Goal: Check status

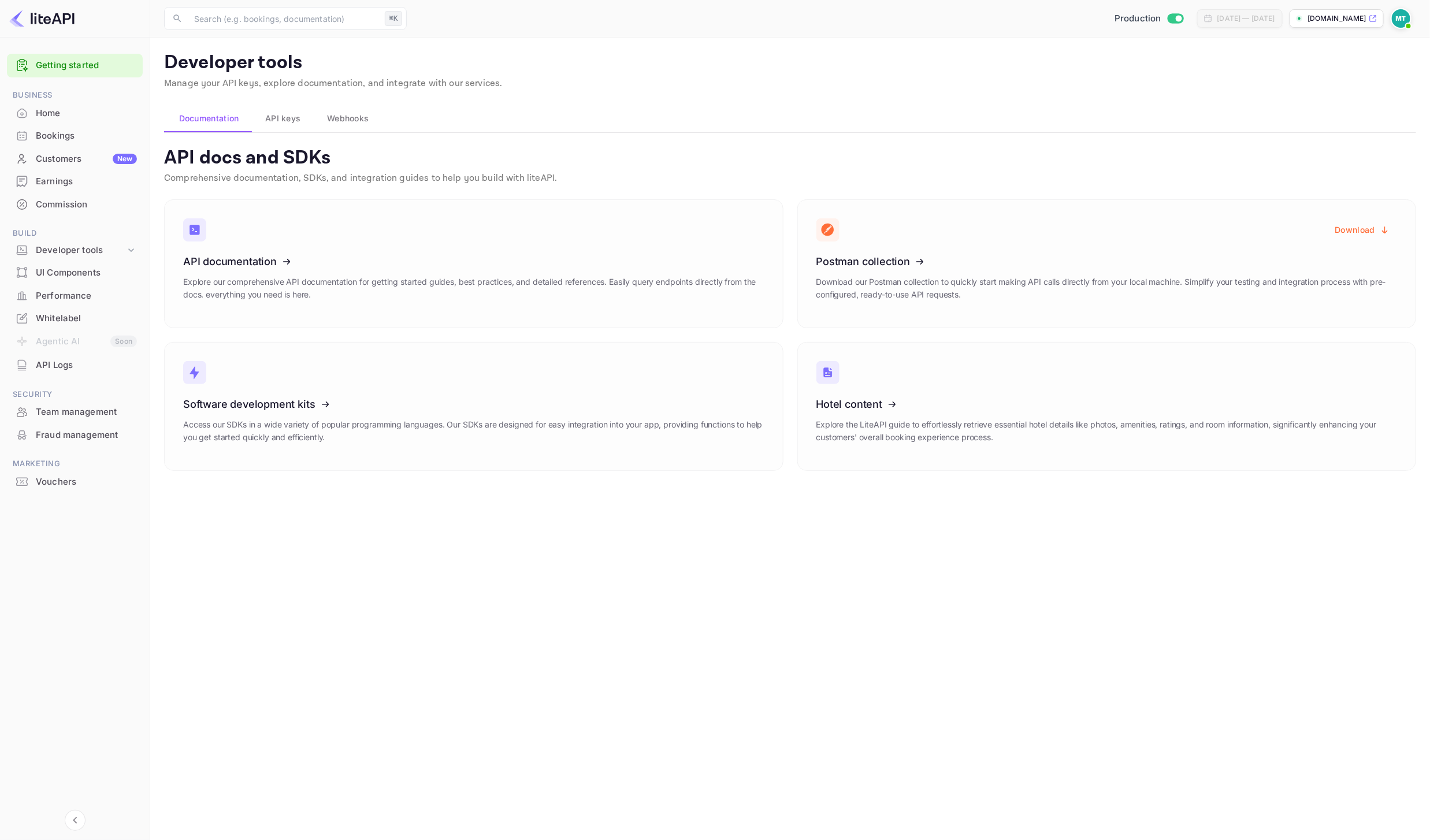
click at [76, 116] on div "Home" at bounding box center [86, 113] width 101 height 14
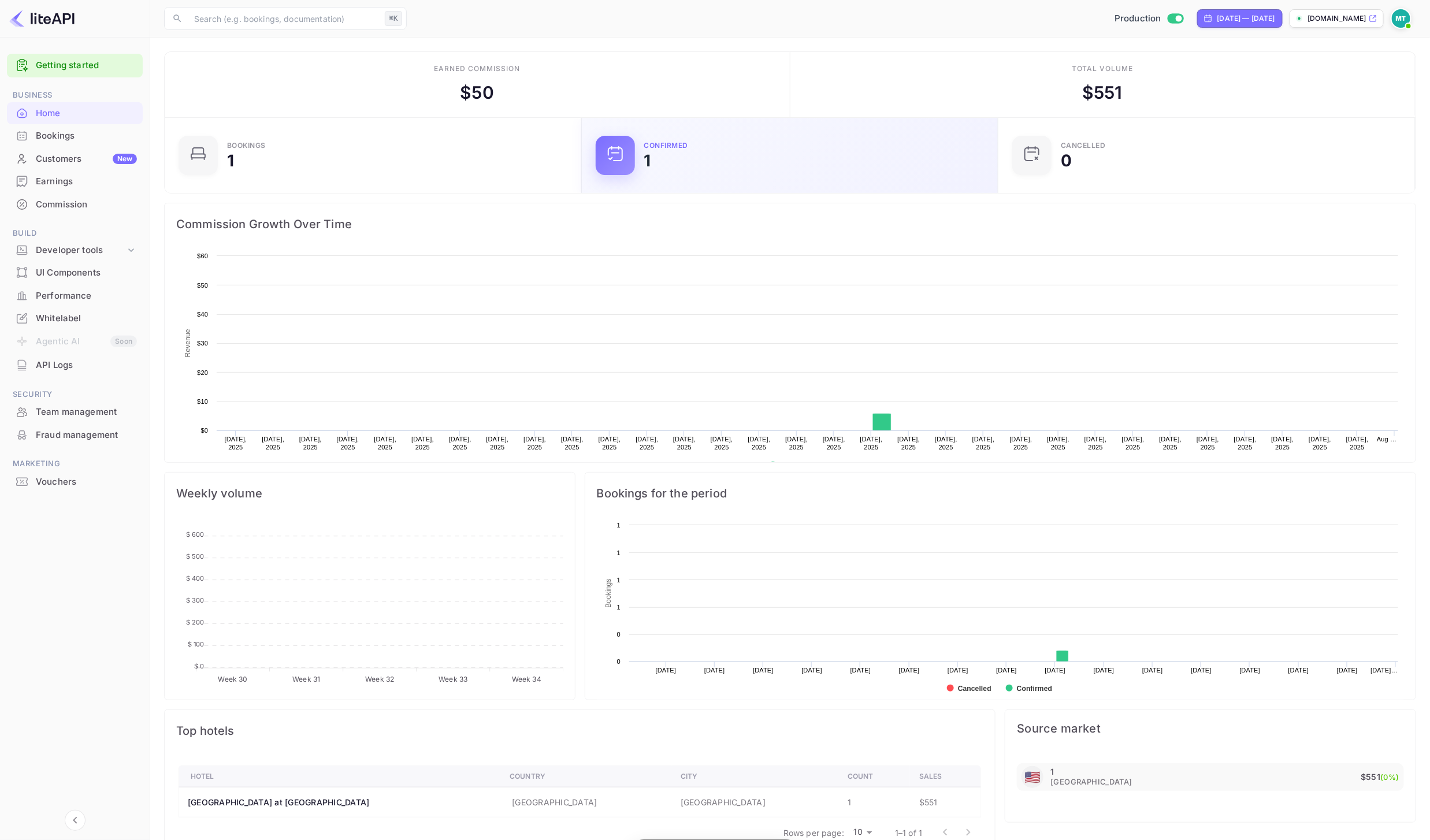
scroll to position [188, 409]
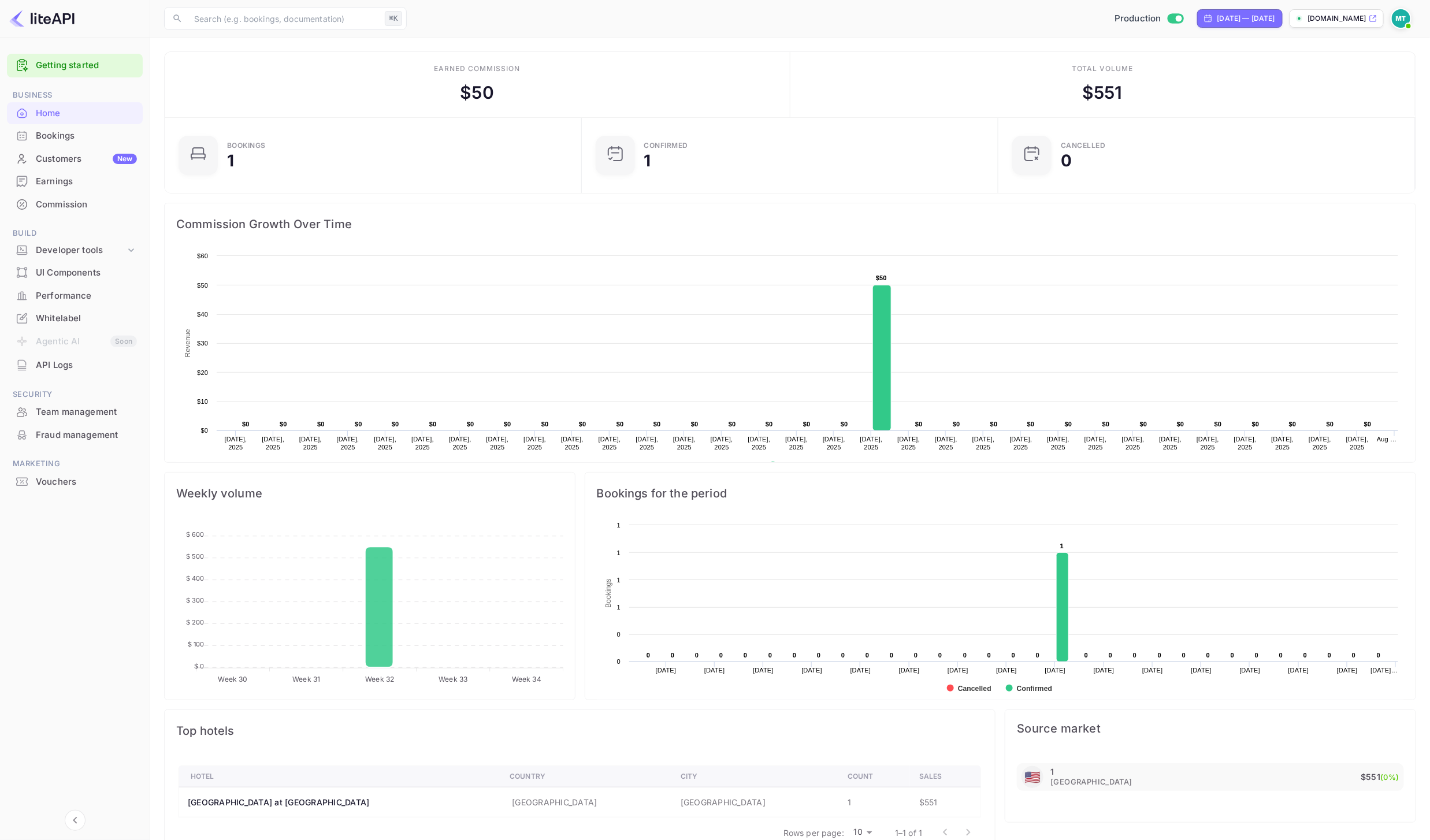
click at [69, 133] on div "Bookings" at bounding box center [86, 136] width 101 height 14
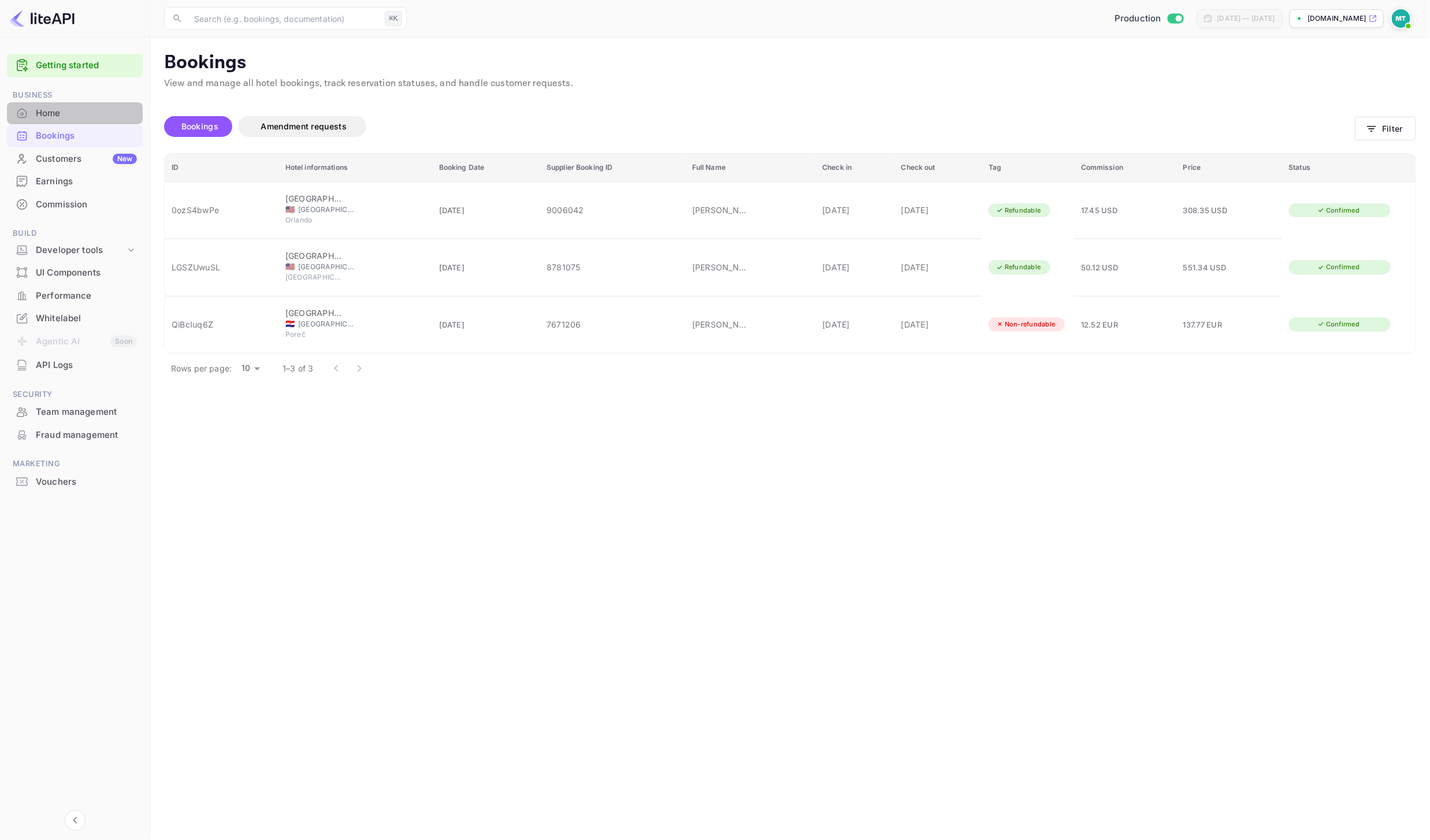
click at [59, 113] on div "Home" at bounding box center [86, 113] width 101 height 14
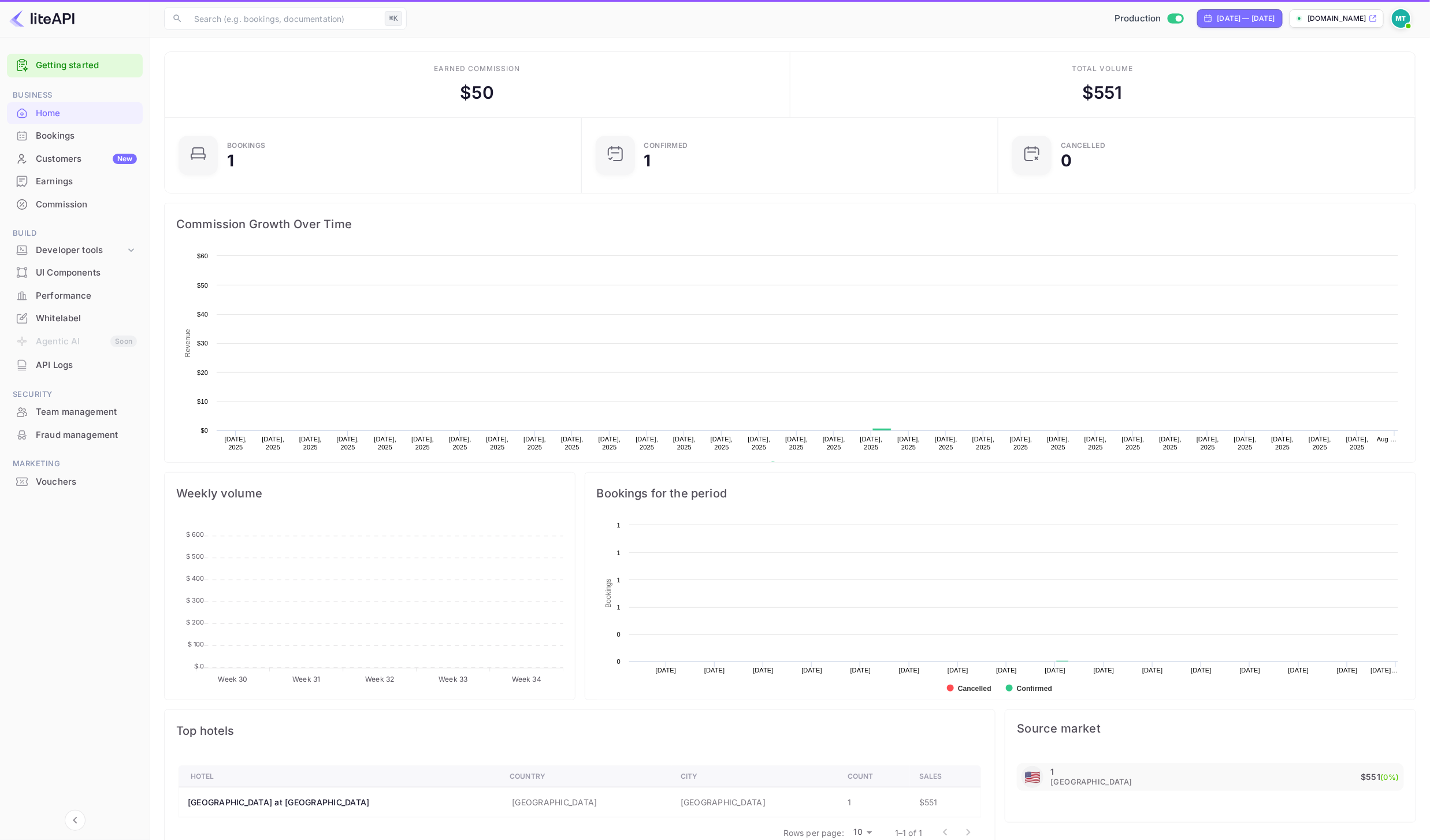
scroll to position [188, 409]
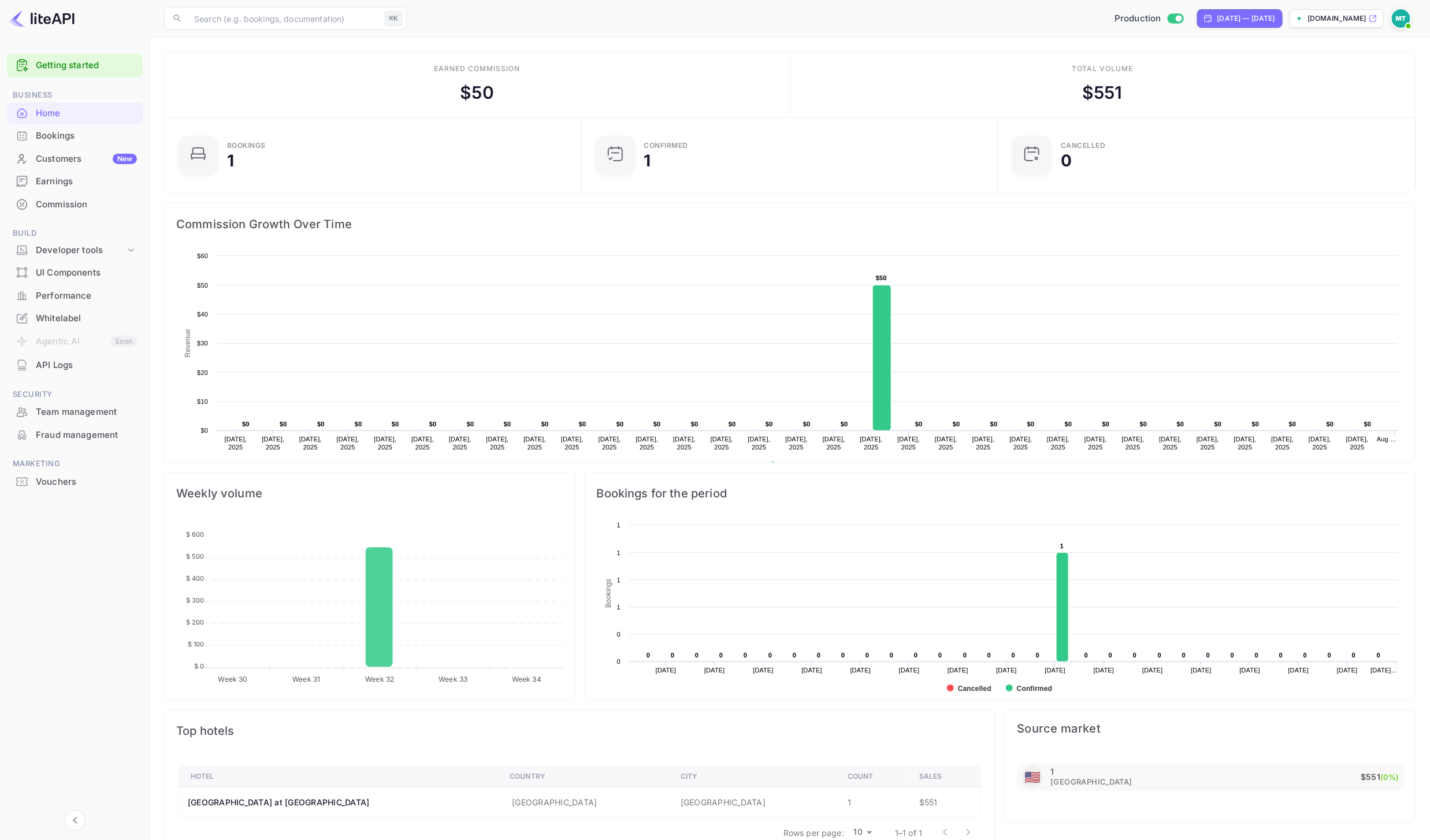
click at [757, 43] on main "Earned commission $ 50 Total volume $ 551 Bookings 1 Confirmed 1 CANCELLED 0 Co…" at bounding box center [790, 456] width 1279 height 838
click at [1235, 19] on div "[DATE] — [DATE]" at bounding box center [1245, 19] width 58 height 11
select select "6"
select select "2025"
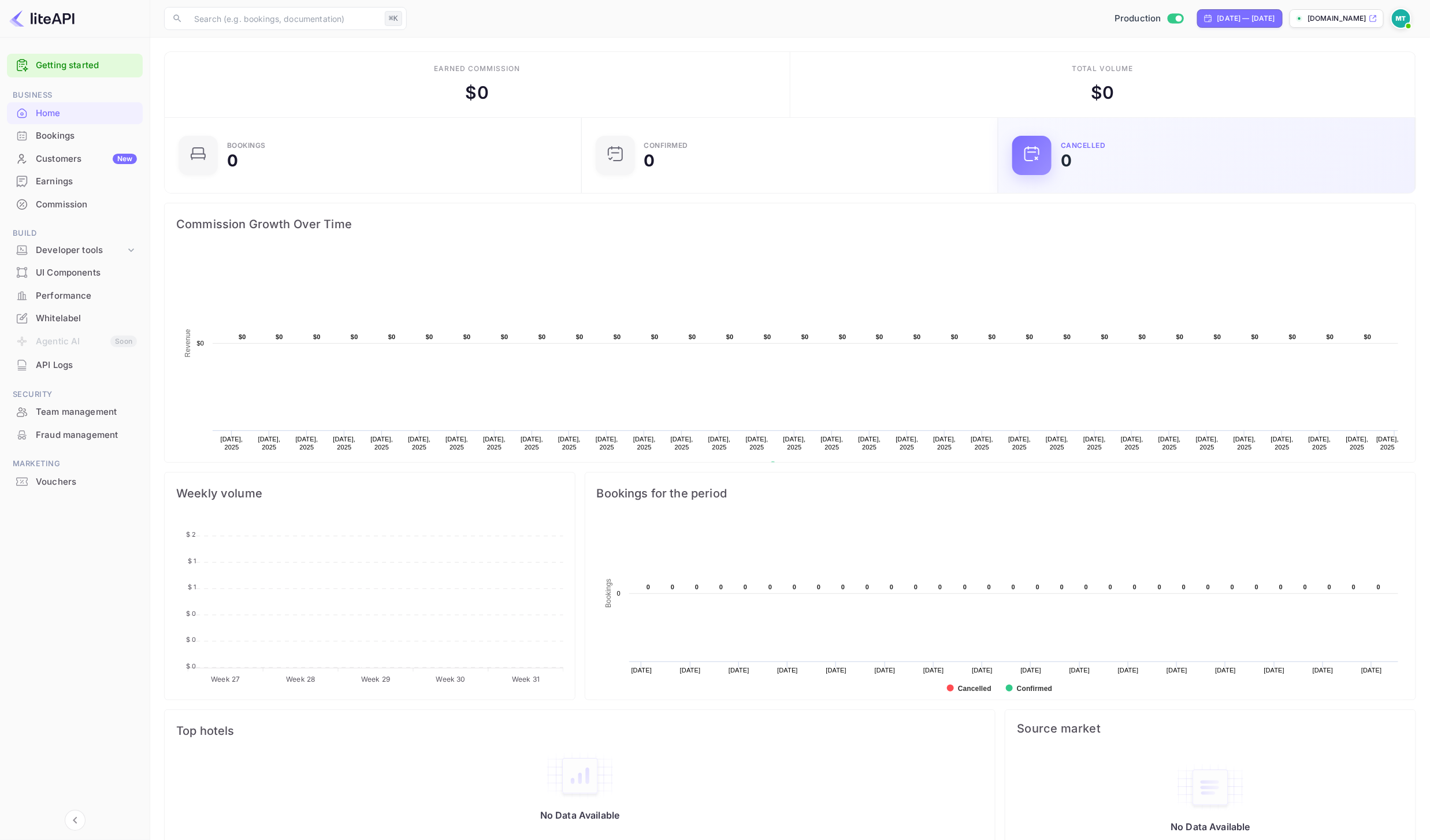
scroll to position [1, 0]
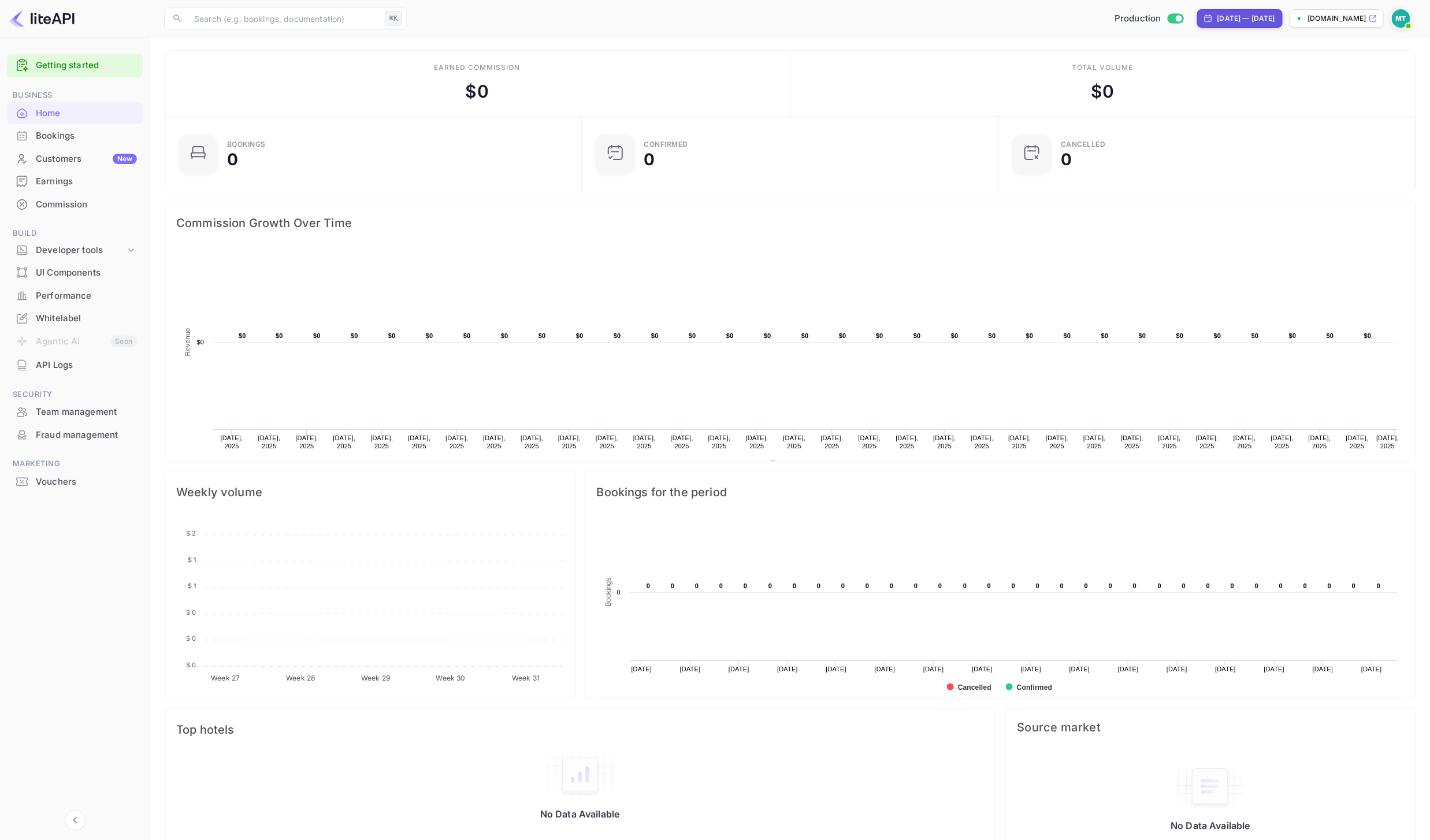
click at [1217, 18] on div "Jun 30, 2025 — Jul 30, 2025" at bounding box center [1245, 19] width 58 height 11
select select "5"
select select "2025"
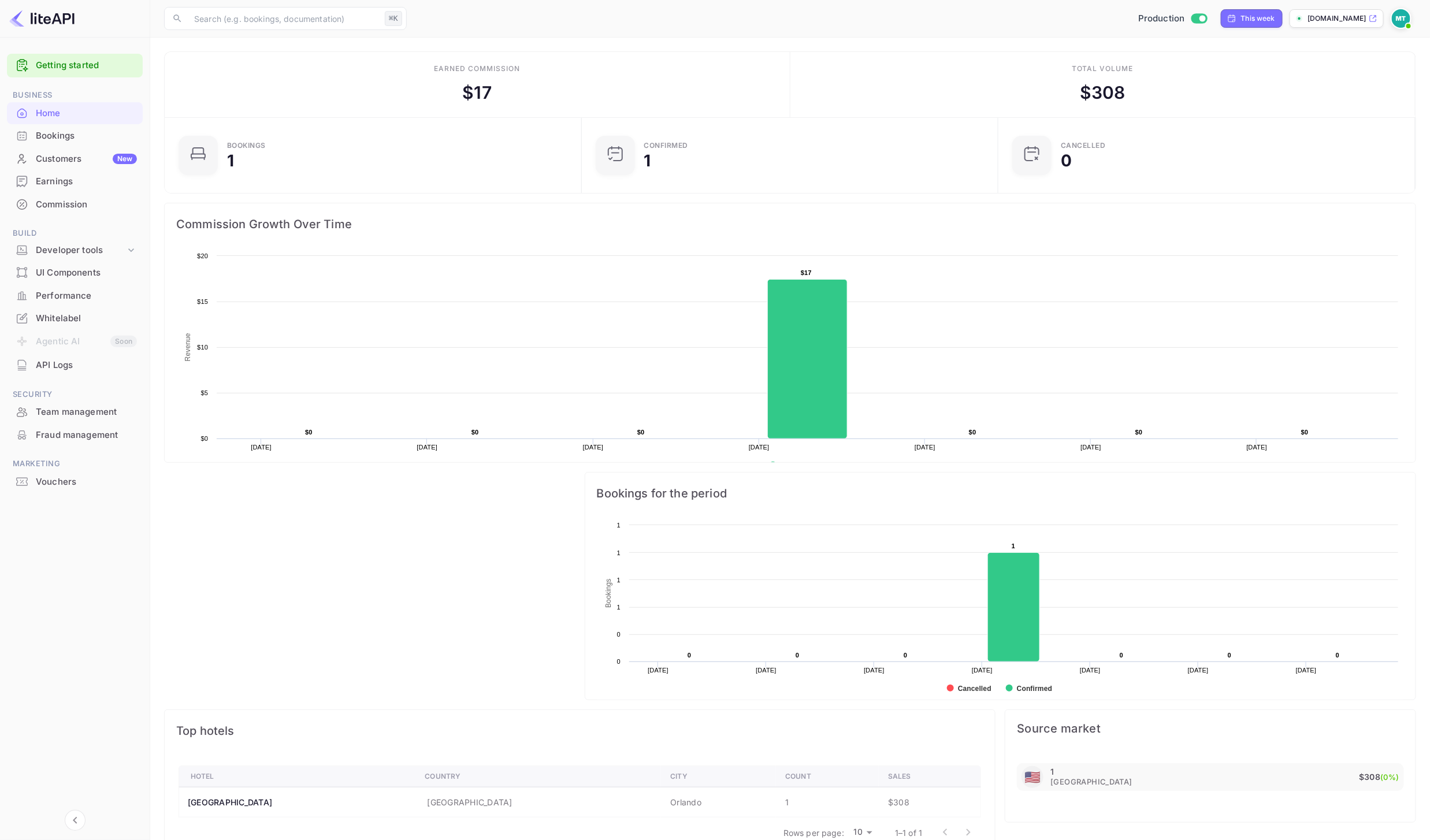
click at [79, 110] on div "Home" at bounding box center [86, 113] width 101 height 14
click at [506, 48] on main "Earned commission $ 17 Total volume $ 308 Bookings 1 Confirmed 1 CANCELLED 0 Co…" at bounding box center [790, 456] width 1279 height 838
click at [82, 253] on div "Developer tools" at bounding box center [81, 250] width 90 height 14
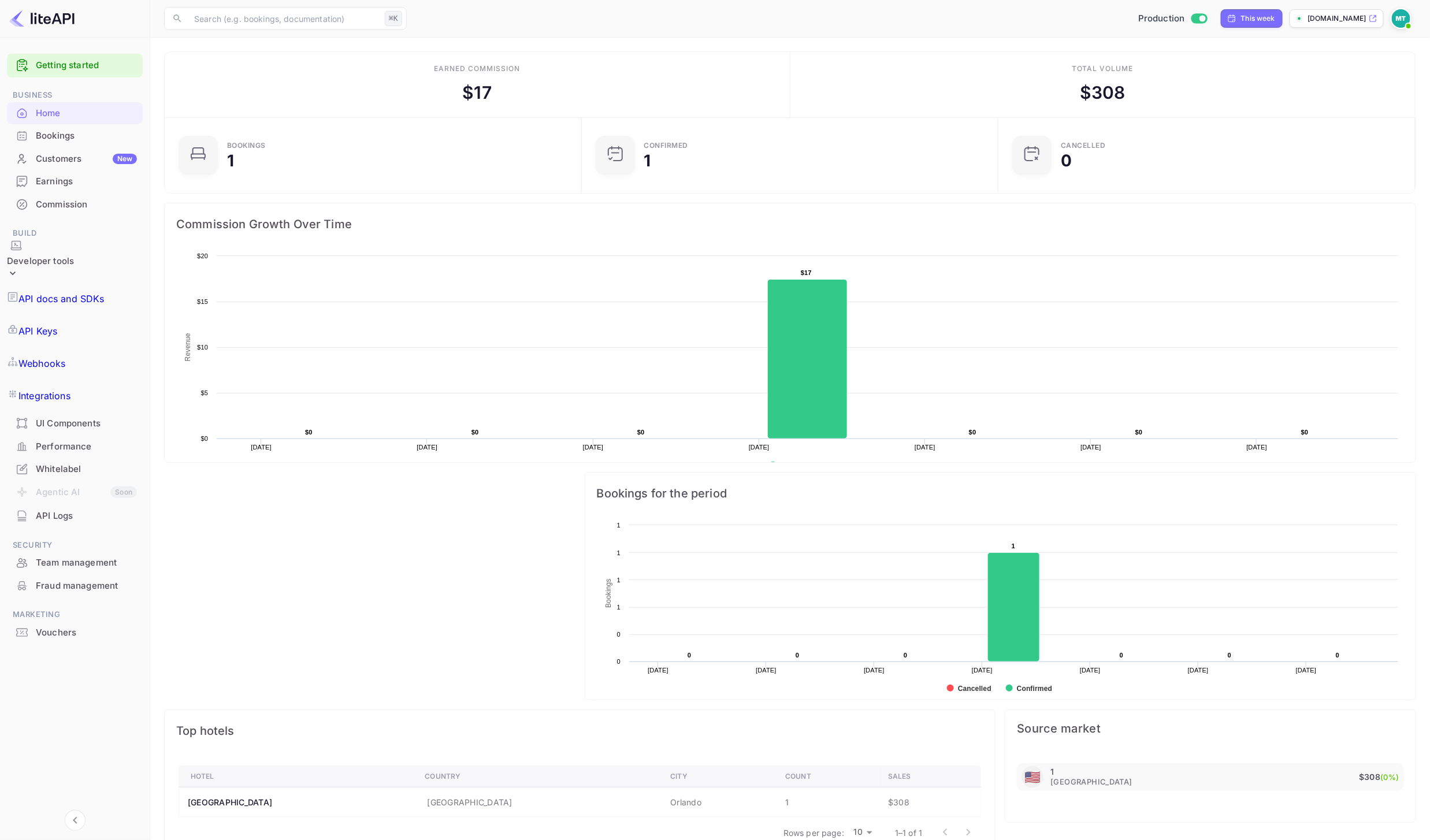
click at [62, 138] on div "Bookings" at bounding box center [86, 136] width 101 height 14
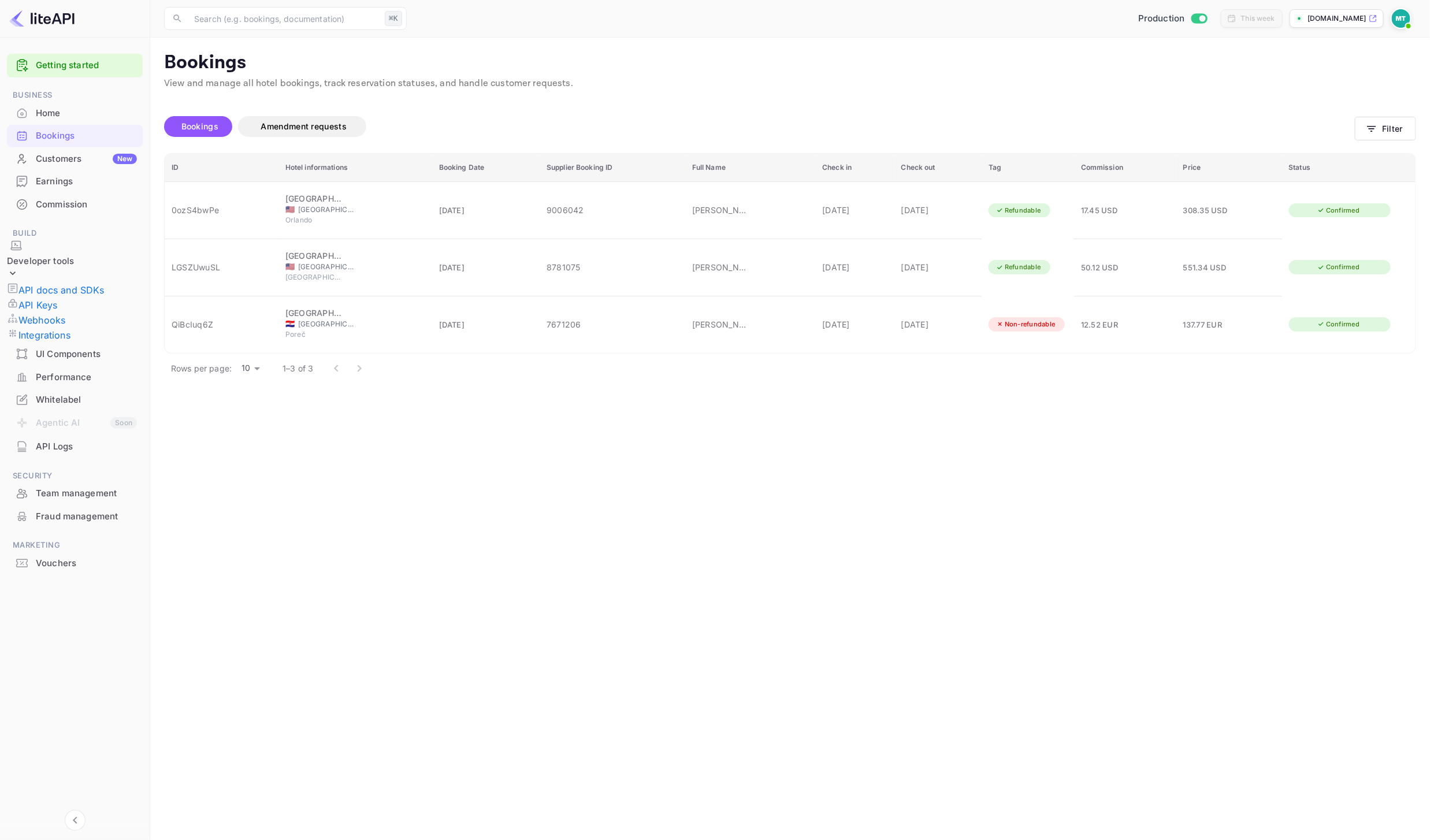
click at [753, 70] on p "Bookings" at bounding box center [790, 64] width 1252 height 23
click at [110, 129] on div "Bookings" at bounding box center [86, 136] width 101 height 14
click at [762, 84] on p "View and manage all hotel bookings, track reservation statuses, and handle cust…" at bounding box center [790, 84] width 1252 height 14
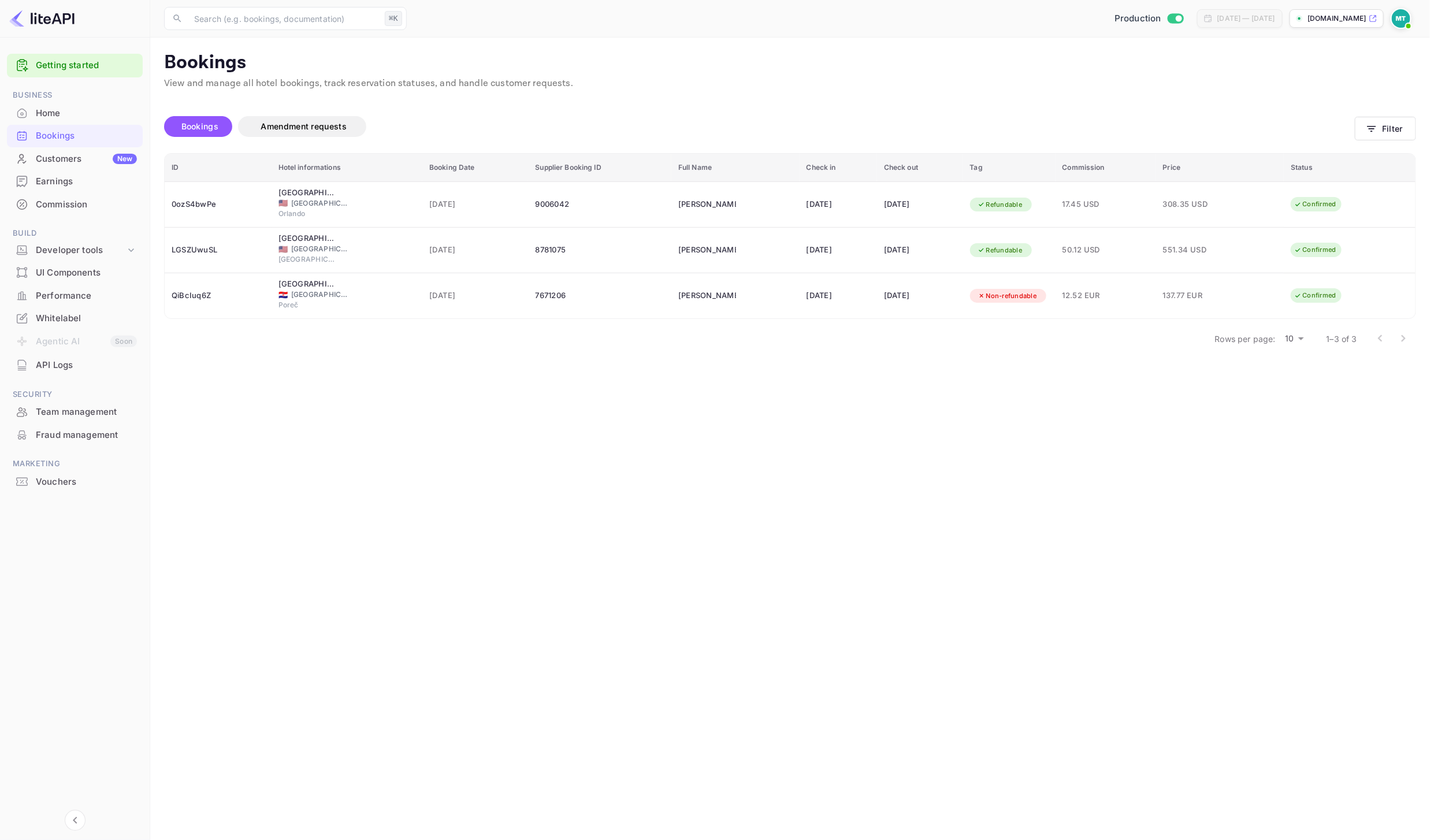
click at [719, 498] on main "Bookings View and manage all hotel bookings, track reservation statuses, and ha…" at bounding box center [790, 438] width 1279 height 802
